Goal: Information Seeking & Learning: Learn about a topic

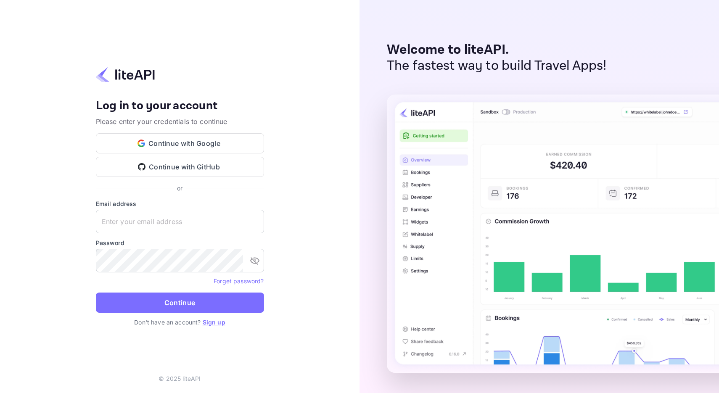
click at [157, 205] on label "Email address" at bounding box center [180, 203] width 168 height 9
click at [157, 221] on input "text" at bounding box center [180, 222] width 168 height 24
click at [245, 223] on body "Your account has been created successfully, a confirmation link has been sent t…" at bounding box center [359, 196] width 719 height 393
click at [0, 393] on com-1password-button at bounding box center [0, 393] width 0 height 0
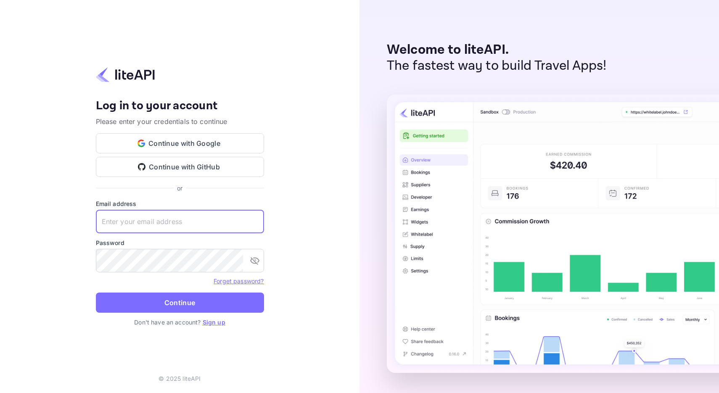
type input "crew+internal@pilotplans.com"
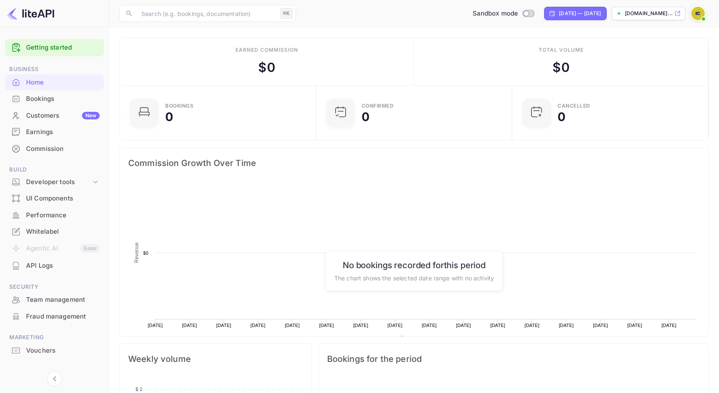
scroll to position [137, 191]
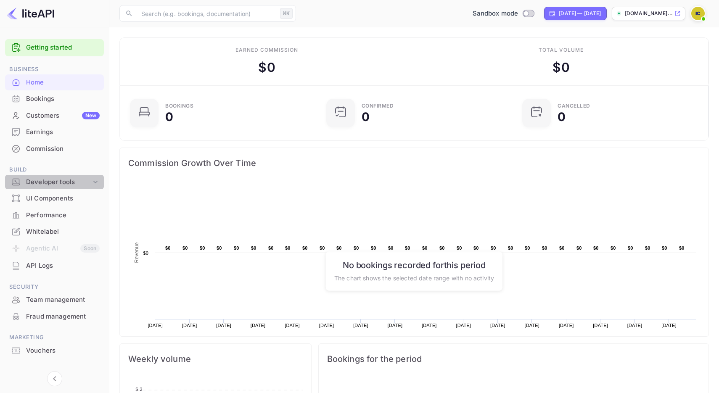
click at [84, 176] on div "Developer tools" at bounding box center [54, 182] width 99 height 15
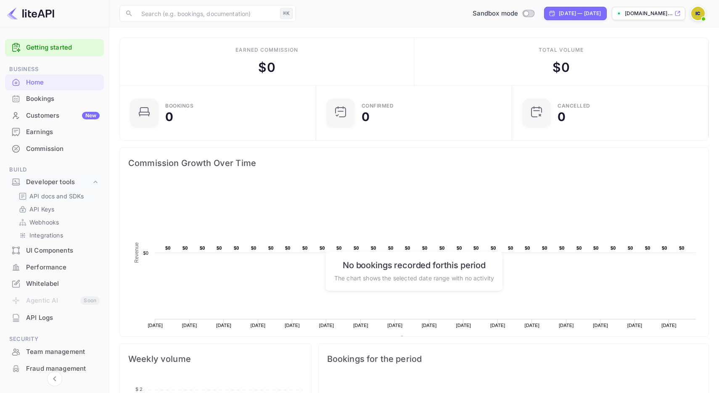
click at [83, 195] on p "API docs and SDKs" at bounding box center [56, 196] width 55 height 9
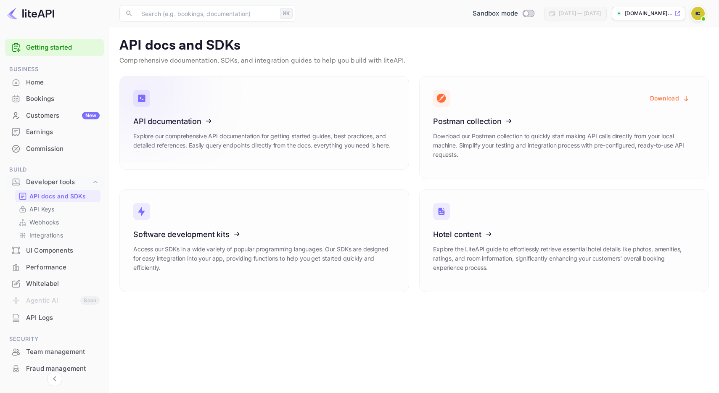
click at [261, 151] on div "API documentation Explore our comprehensive API documentation for getting start…" at bounding box center [264, 136] width 262 height 39
click at [177, 204] on icon at bounding box center [185, 233] width 131 height 87
click at [377, 147] on p "Explore our comprehensive API documentation for getting started guides, best pr…" at bounding box center [264, 141] width 262 height 18
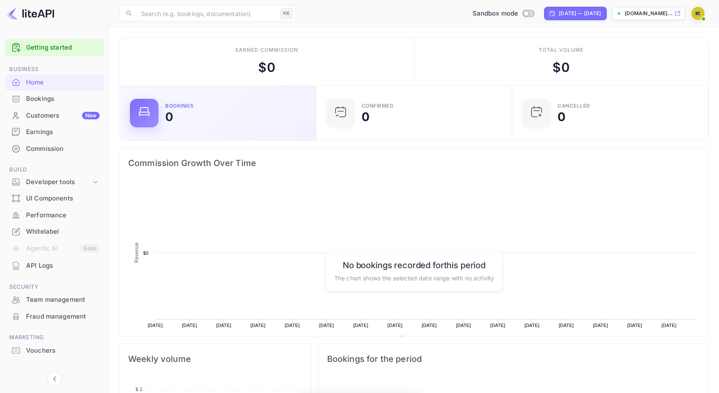
scroll to position [137, 191]
